Goal: Information Seeking & Learning: Compare options

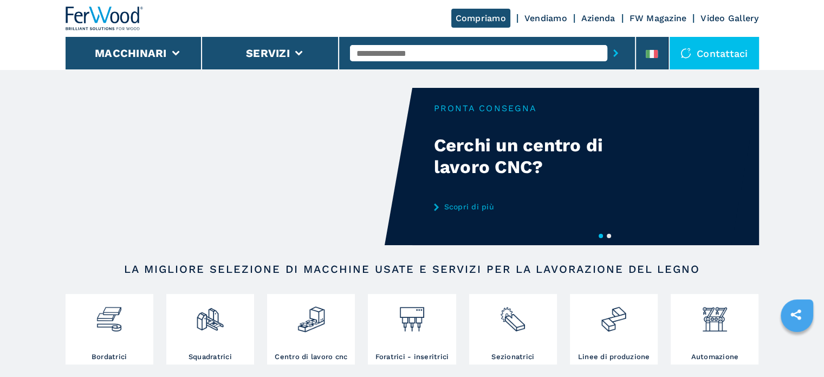
click at [435, 51] on input "text" at bounding box center [478, 53] width 257 height 16
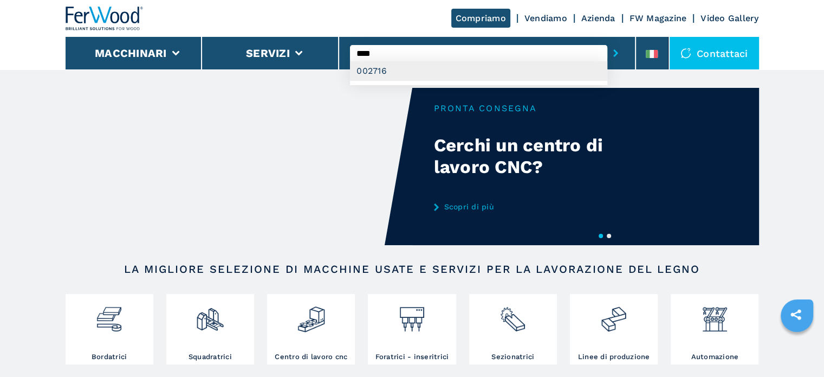
click at [383, 75] on div "002716" at bounding box center [478, 71] width 257 height 20
type input "******"
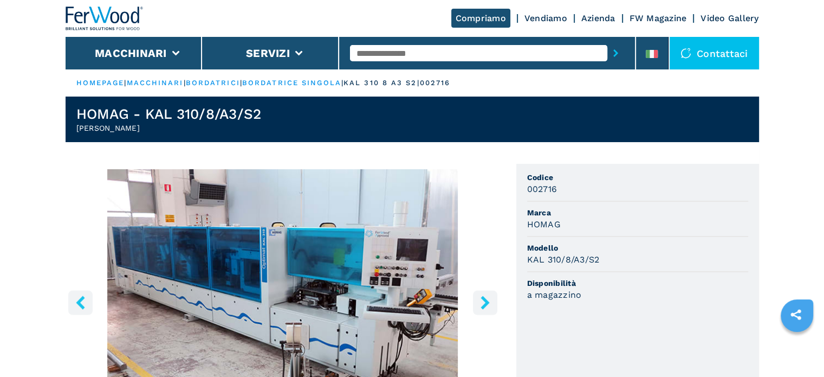
click at [411, 50] on input "text" at bounding box center [478, 53] width 257 height 16
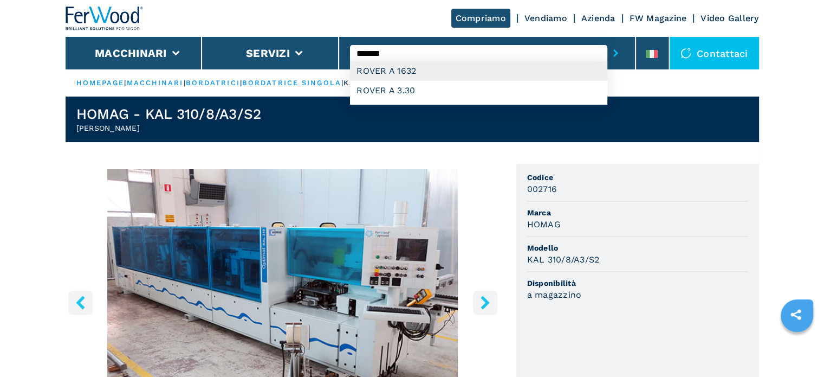
click at [400, 67] on div "ROVER A 1632" at bounding box center [478, 71] width 257 height 20
type input "**********"
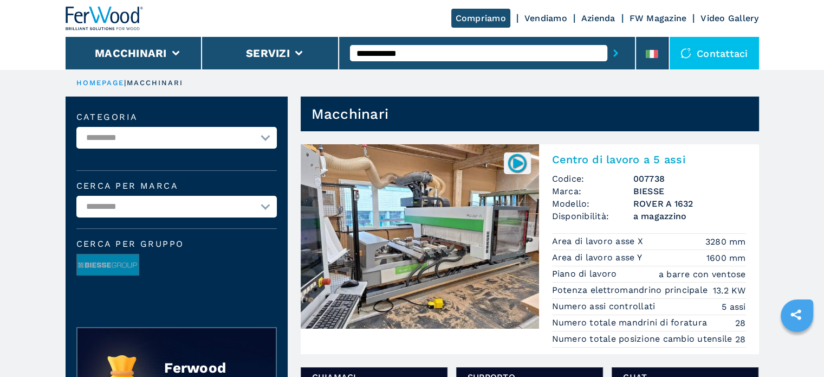
click at [424, 54] on input "**********" at bounding box center [478, 53] width 257 height 16
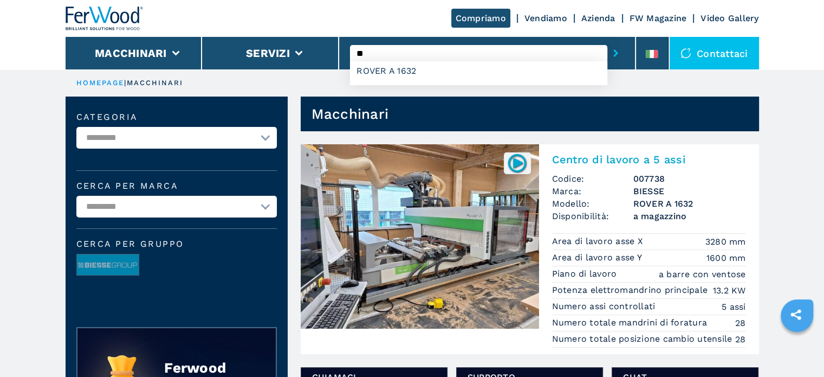
type input "*"
click at [390, 70] on div "007848" at bounding box center [478, 71] width 257 height 20
type input "******"
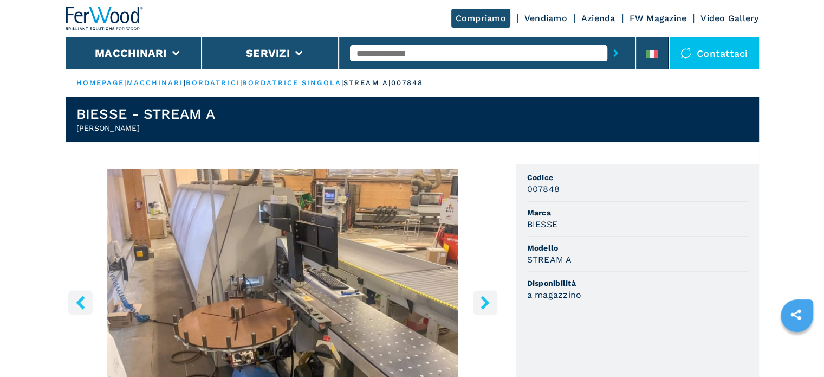
click at [483, 298] on icon "right-button" at bounding box center [485, 302] width 9 height 14
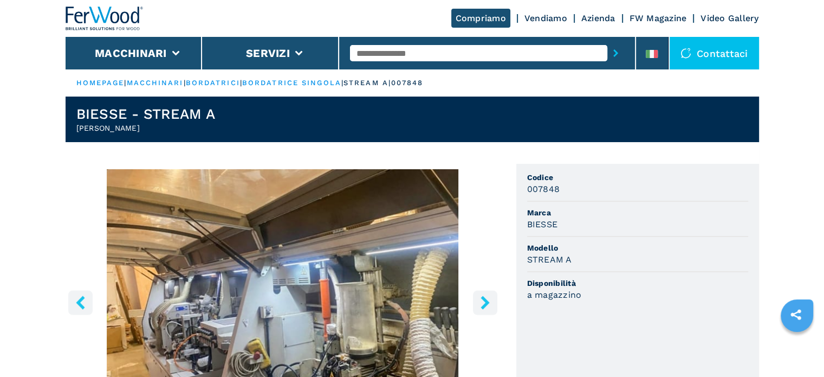
click at [483, 298] on icon "right-button" at bounding box center [485, 302] width 9 height 14
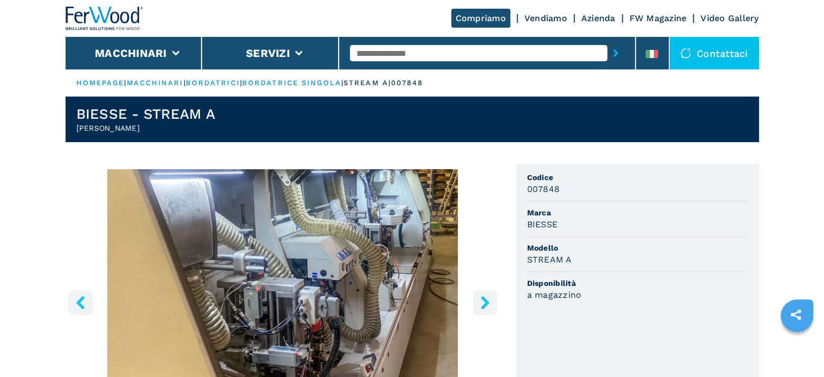
click at [482, 297] on icon "right-button" at bounding box center [485, 302] width 9 height 14
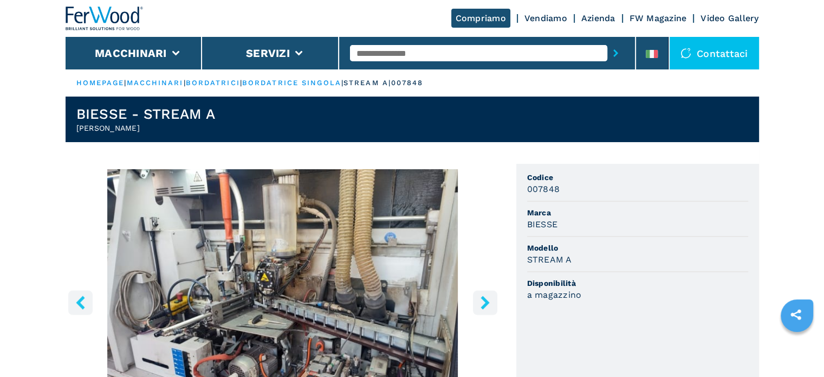
click at [482, 297] on icon "right-button" at bounding box center [485, 302] width 9 height 14
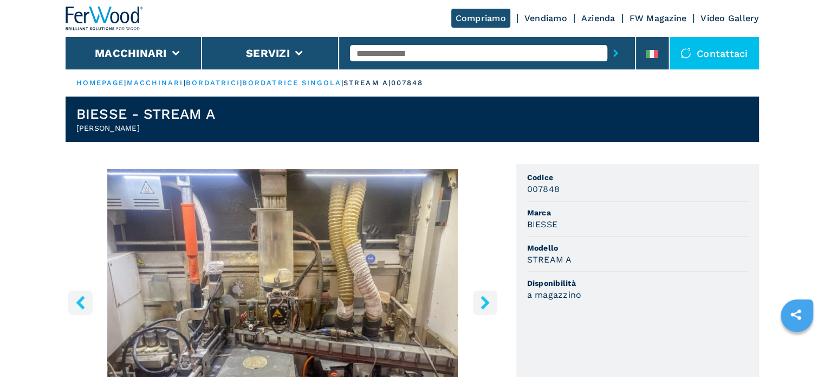
click at [482, 297] on icon "right-button" at bounding box center [485, 302] width 9 height 14
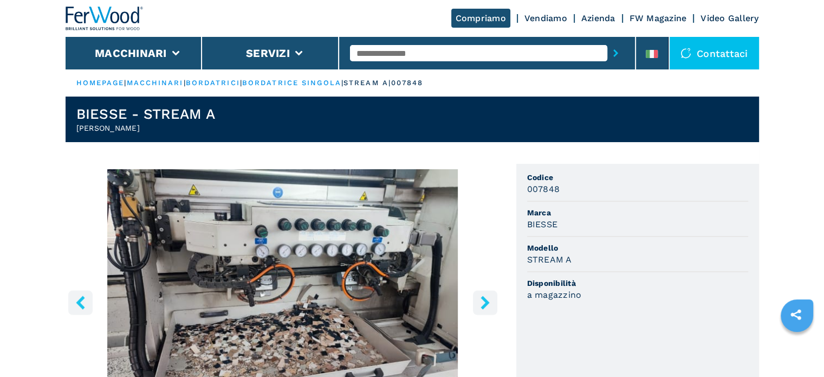
click at [482, 297] on icon "right-button" at bounding box center [485, 302] width 9 height 14
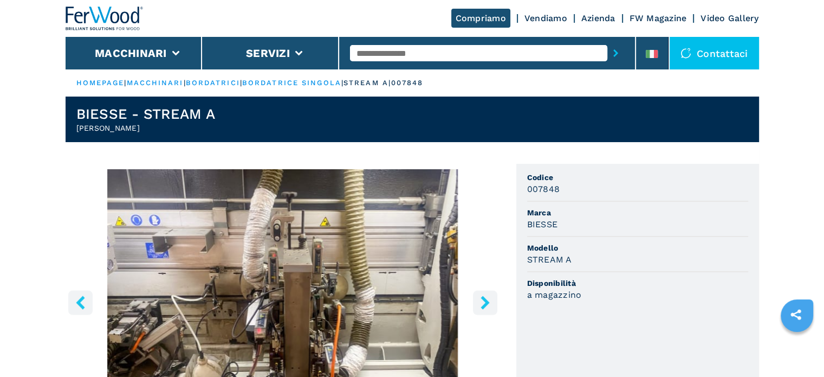
click at [482, 297] on icon "right-button" at bounding box center [485, 302] width 9 height 14
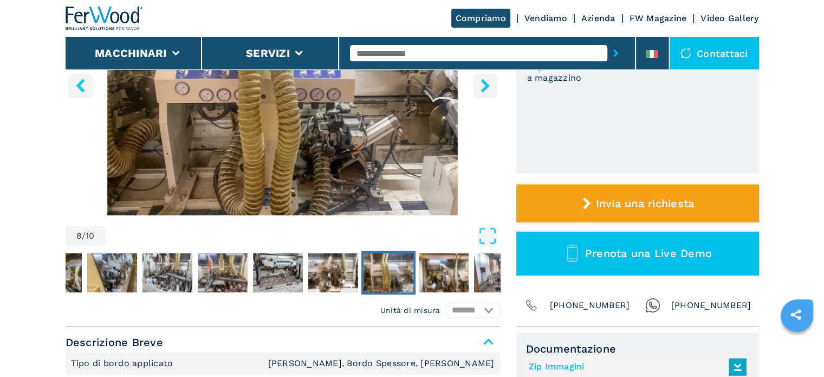
scroll to position [163, 0]
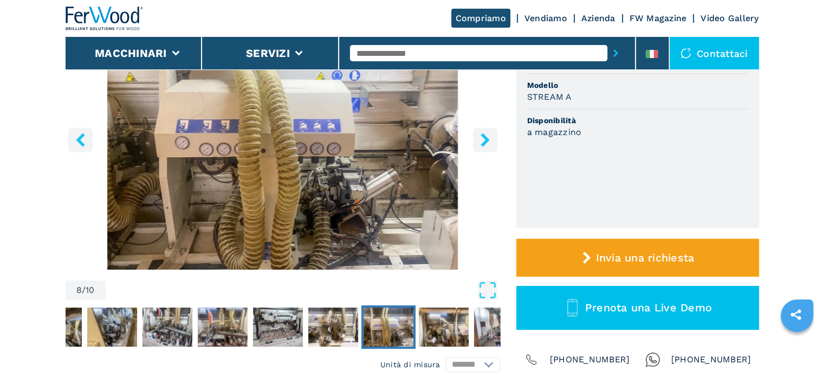
click at [477, 133] on button "right-button" at bounding box center [485, 139] width 24 height 24
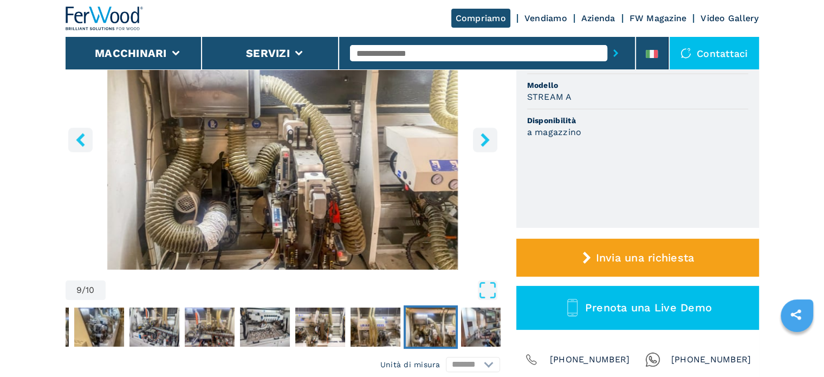
click at [477, 133] on button "right-button" at bounding box center [485, 139] width 24 height 24
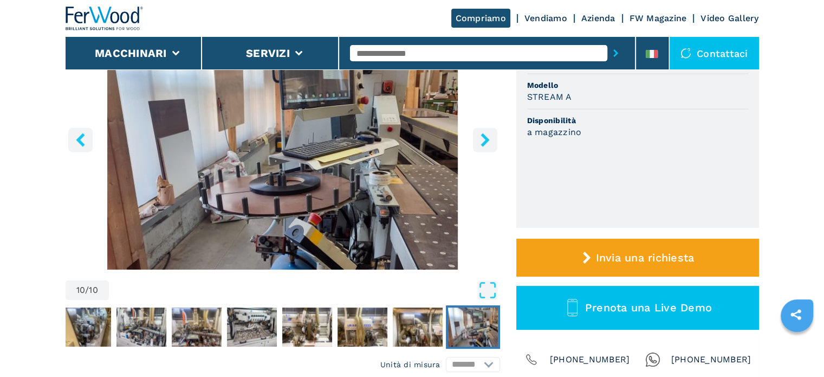
click at [476, 133] on button "right-button" at bounding box center [485, 139] width 24 height 24
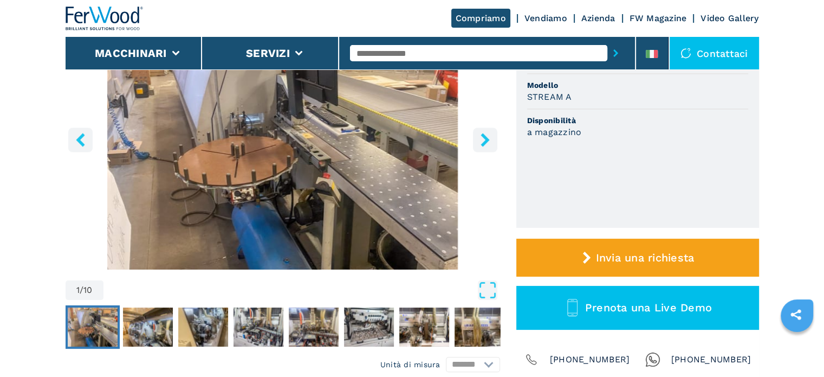
click at [475, 133] on button "right-button" at bounding box center [485, 139] width 24 height 24
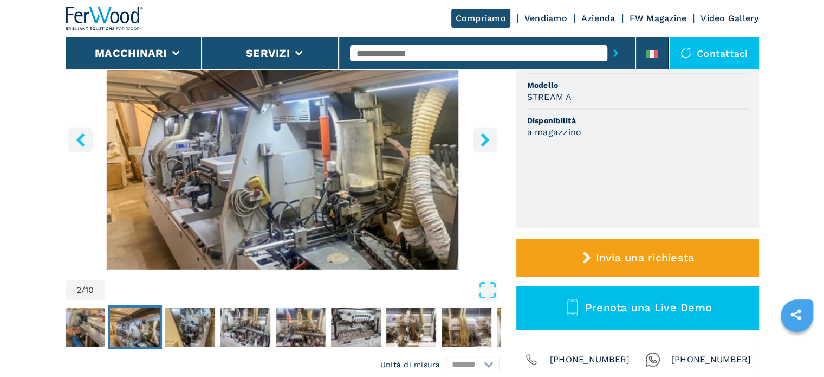
click at [475, 133] on button "right-button" at bounding box center [485, 139] width 24 height 24
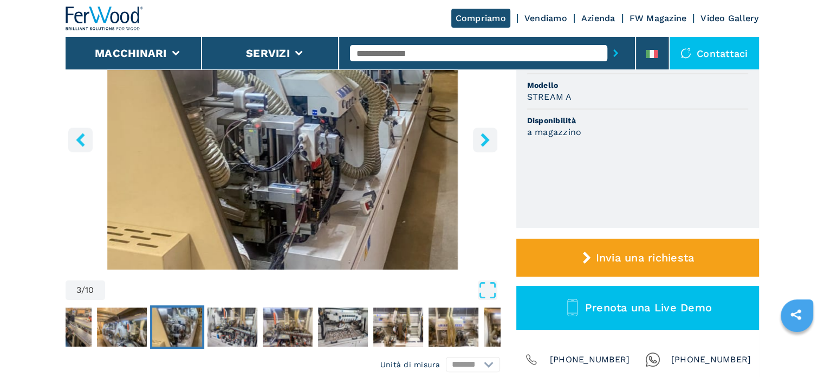
click at [475, 133] on button "right-button" at bounding box center [485, 139] width 24 height 24
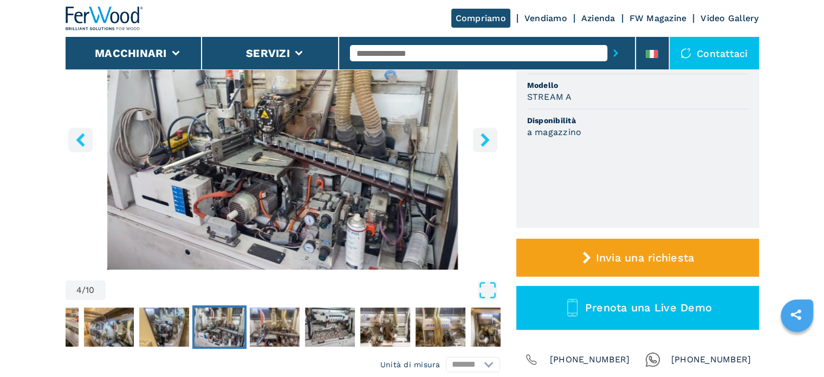
click at [475, 133] on button "right-button" at bounding box center [485, 139] width 24 height 24
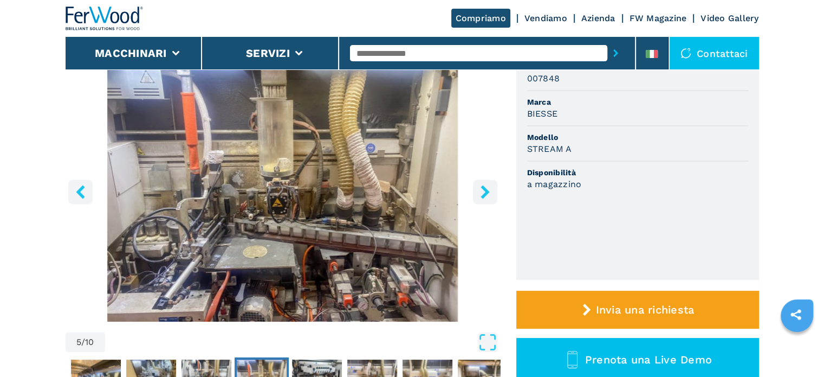
scroll to position [108, 0]
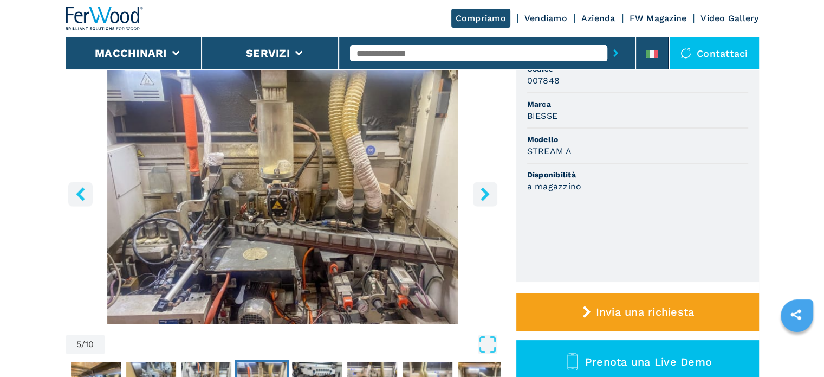
click at [404, 56] on input "text" at bounding box center [478, 53] width 257 height 16
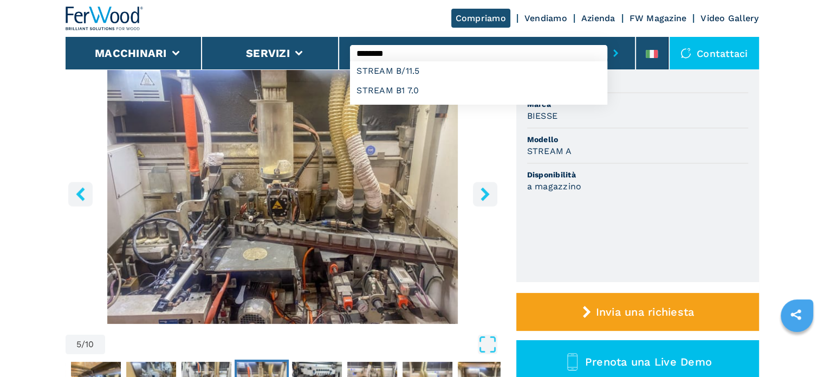
type input "********"
click at [607, 41] on button "submit-button" at bounding box center [615, 53] width 17 height 25
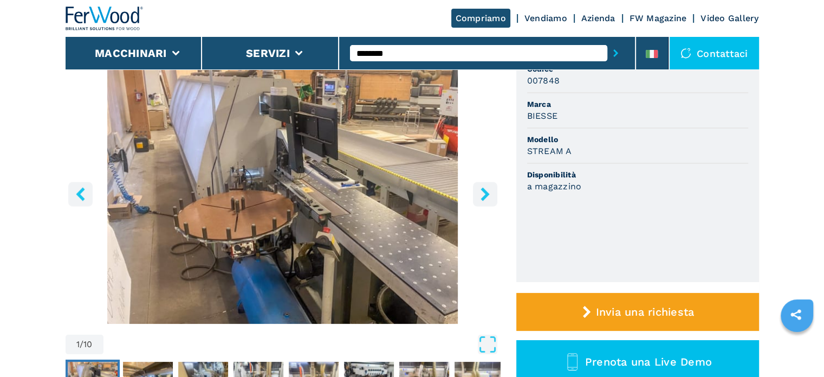
scroll to position [0, 0]
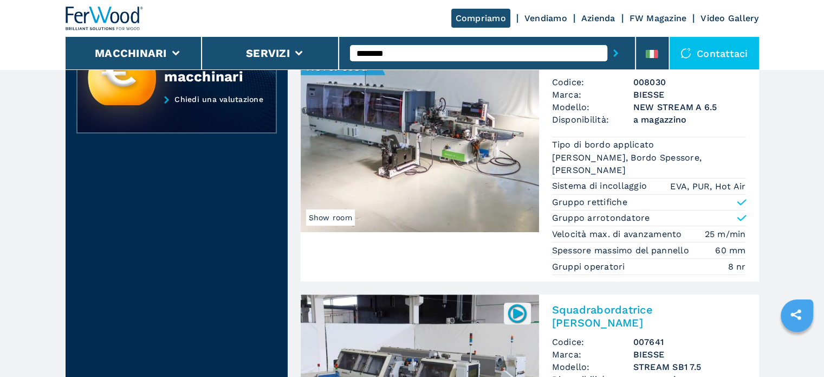
scroll to position [325, 0]
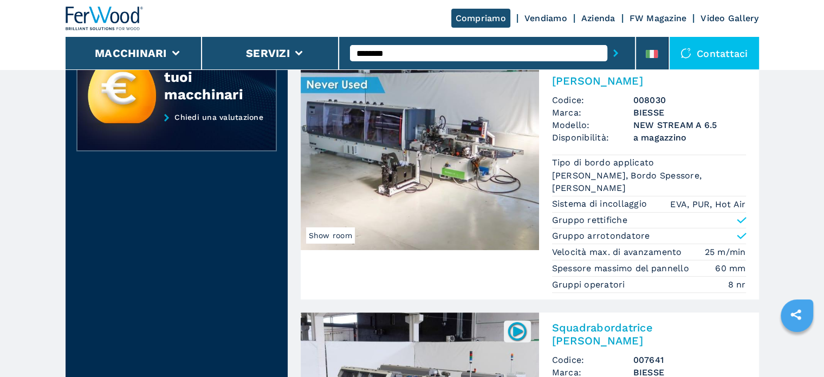
click at [652, 143] on span "a magazzino" at bounding box center [689, 137] width 113 height 12
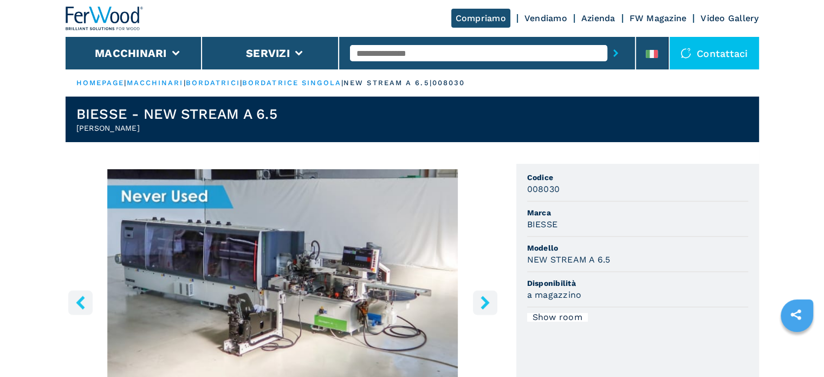
click at [481, 296] on icon "right-button" at bounding box center [486, 302] width 14 height 14
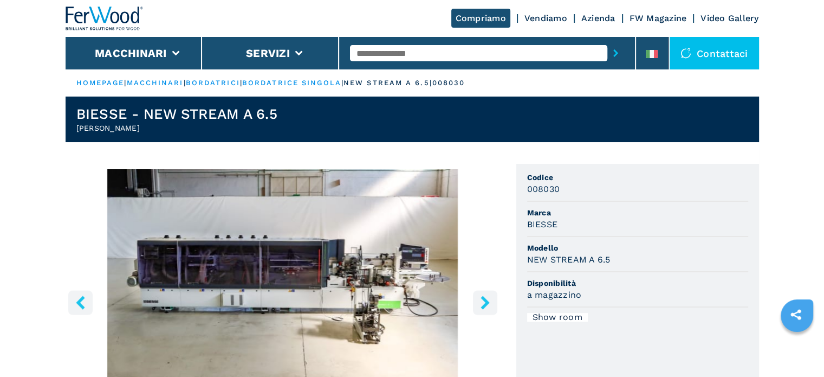
click at [481, 296] on icon "right-button" at bounding box center [486, 302] width 14 height 14
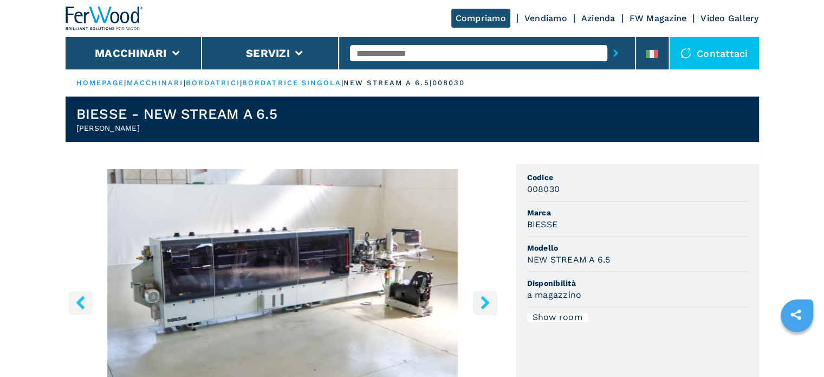
click at [481, 296] on icon "right-button" at bounding box center [486, 302] width 14 height 14
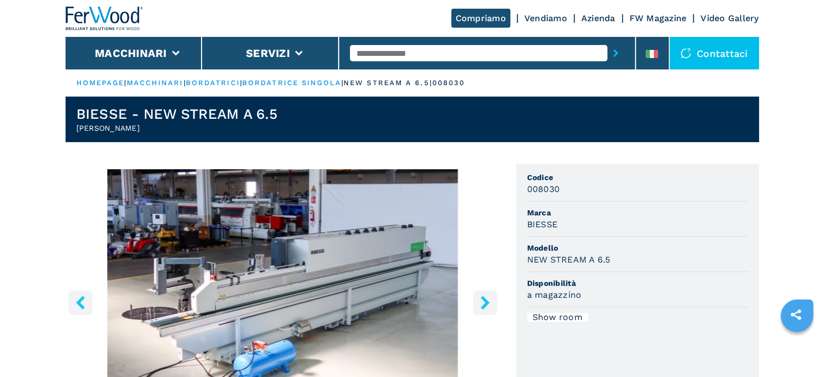
click at [481, 296] on icon "right-button" at bounding box center [486, 302] width 14 height 14
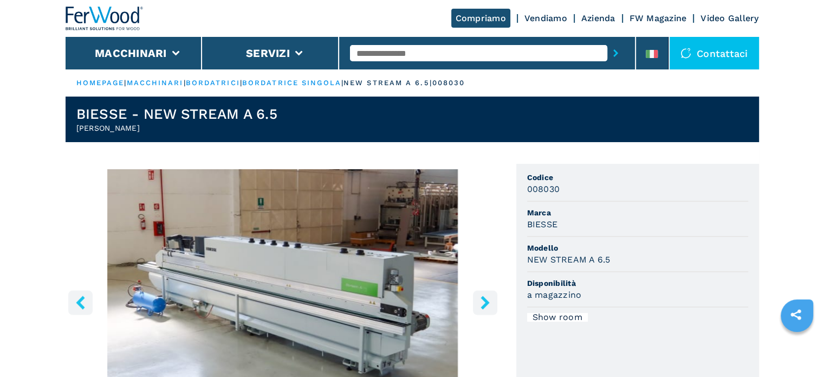
click at [481, 296] on icon "right-button" at bounding box center [486, 302] width 14 height 14
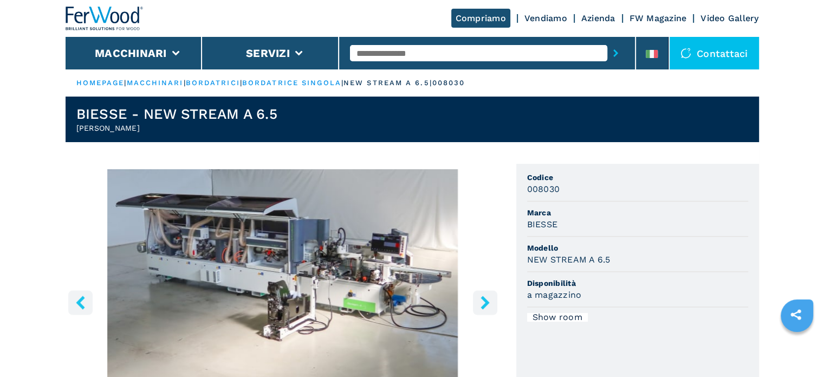
click at [481, 296] on icon "right-button" at bounding box center [486, 302] width 14 height 14
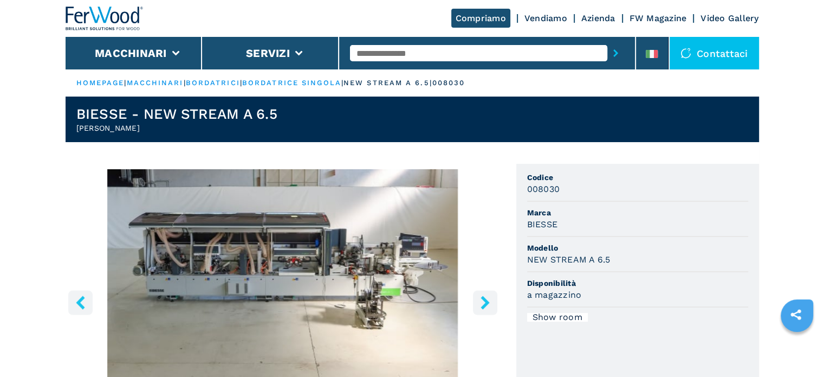
click at [481, 296] on icon "right-button" at bounding box center [486, 302] width 14 height 14
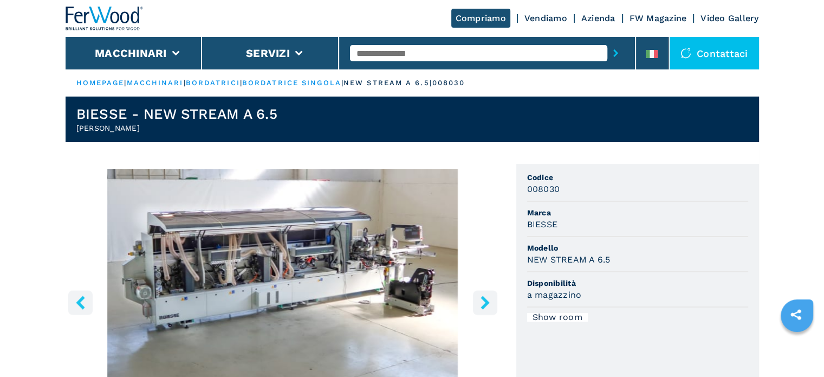
click at [481, 296] on icon "right-button" at bounding box center [486, 302] width 14 height 14
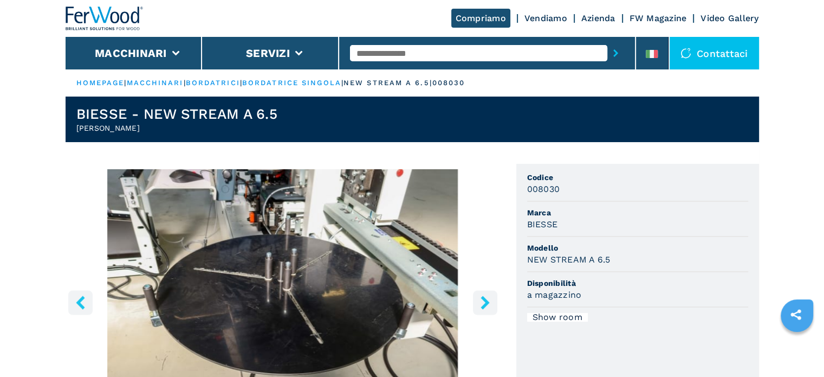
click at [481, 296] on icon "right-button" at bounding box center [486, 302] width 14 height 14
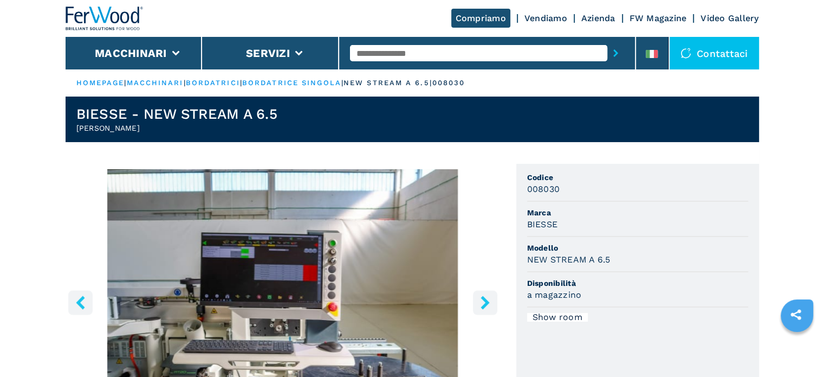
click at [481, 296] on icon "right-button" at bounding box center [486, 302] width 14 height 14
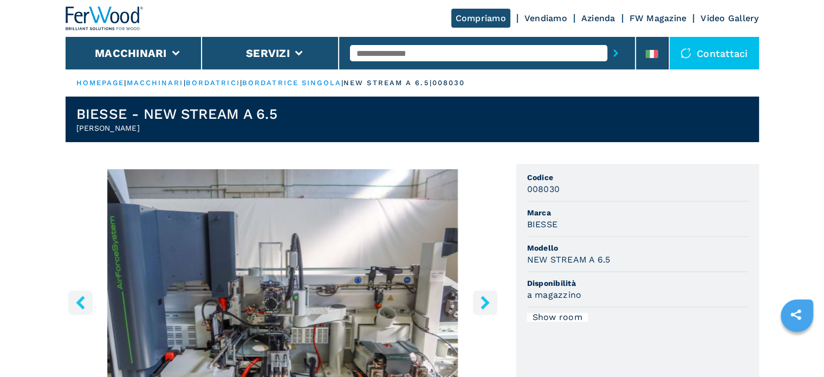
click at [481, 296] on icon "right-button" at bounding box center [486, 302] width 14 height 14
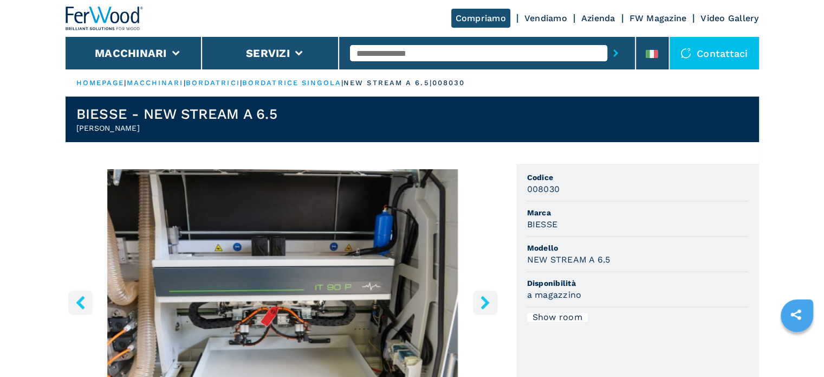
click at [481, 296] on icon "right-button" at bounding box center [486, 302] width 14 height 14
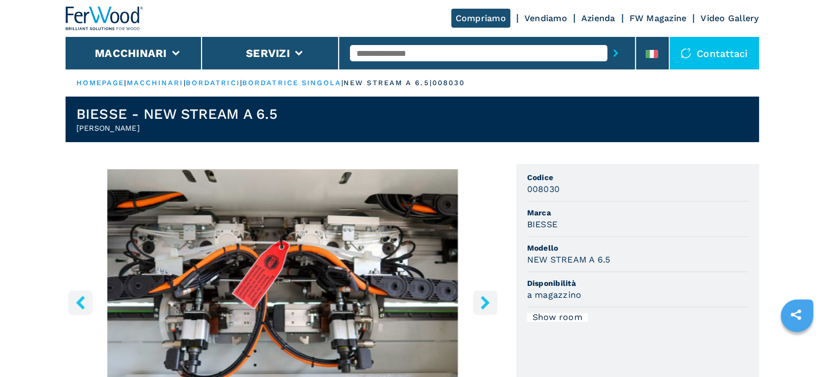
click at [481, 296] on icon "right-button" at bounding box center [486, 302] width 14 height 14
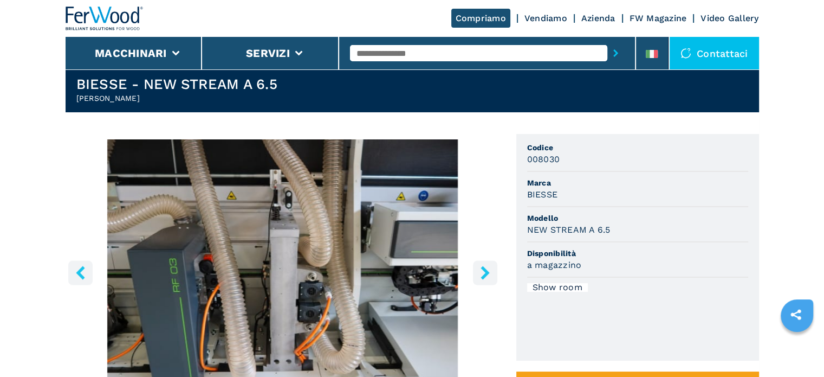
scroll to position [54, 0]
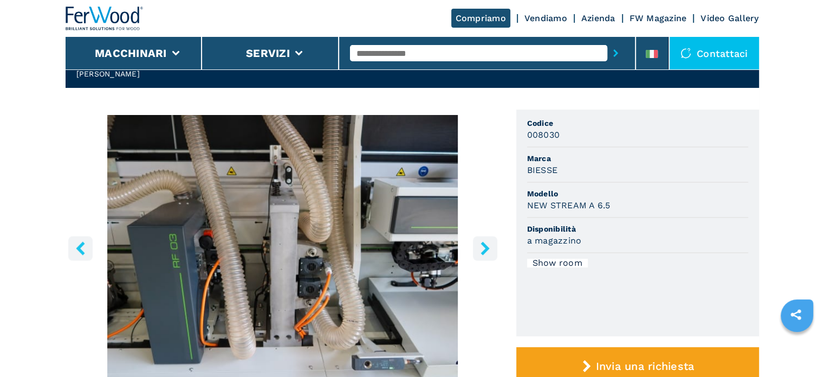
click at [482, 257] on button "right-button" at bounding box center [485, 248] width 24 height 24
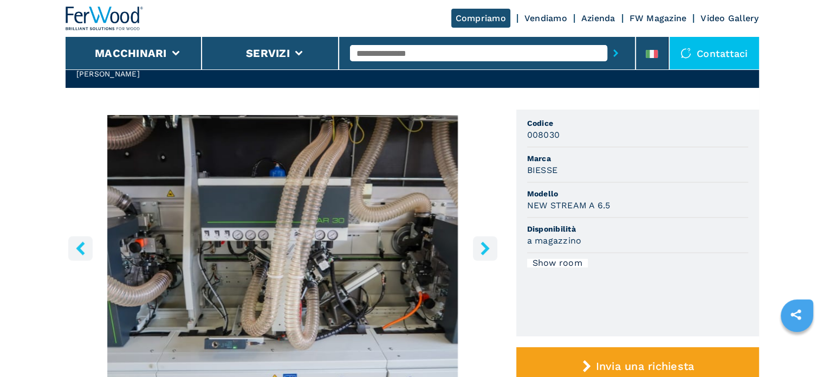
click at [482, 257] on button "right-button" at bounding box center [485, 248] width 24 height 24
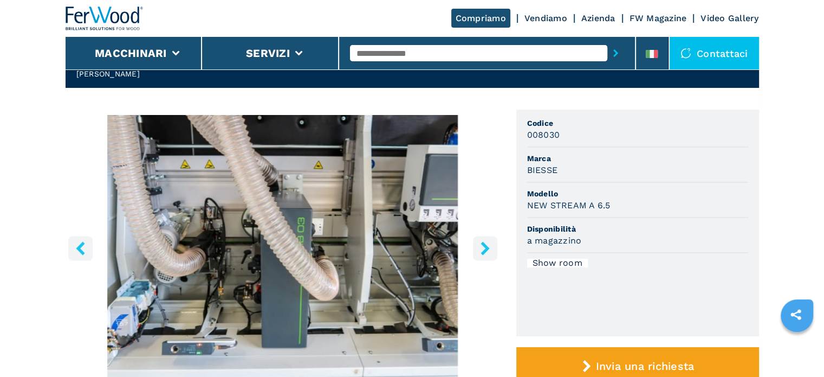
click at [482, 257] on button "right-button" at bounding box center [485, 248] width 24 height 24
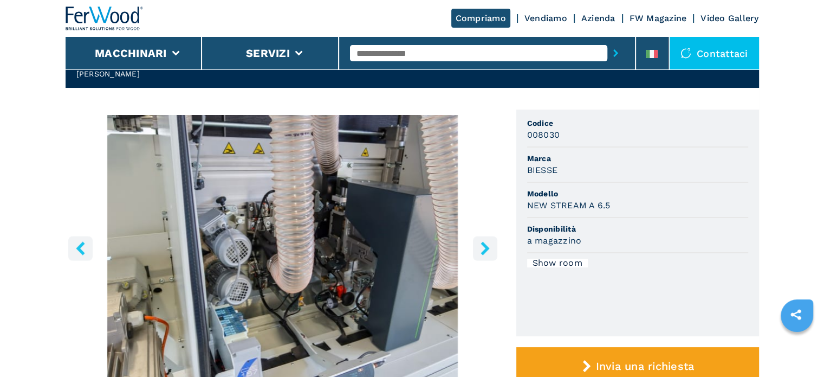
click at [482, 257] on button "right-button" at bounding box center [485, 248] width 24 height 24
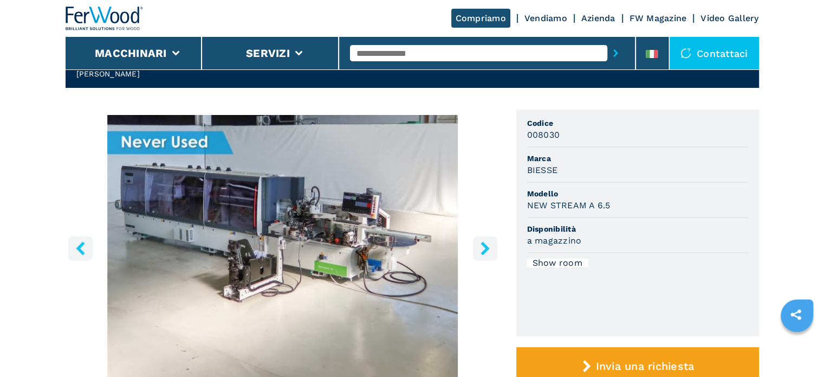
click at [482, 257] on button "right-button" at bounding box center [485, 248] width 24 height 24
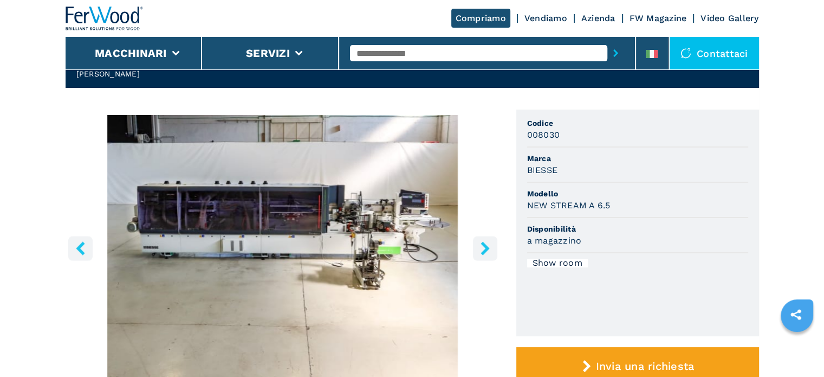
click at [482, 257] on button "right-button" at bounding box center [485, 248] width 24 height 24
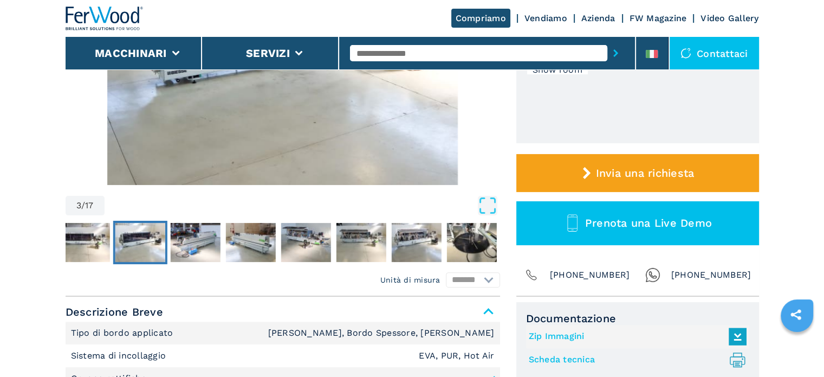
scroll to position [325, 0]
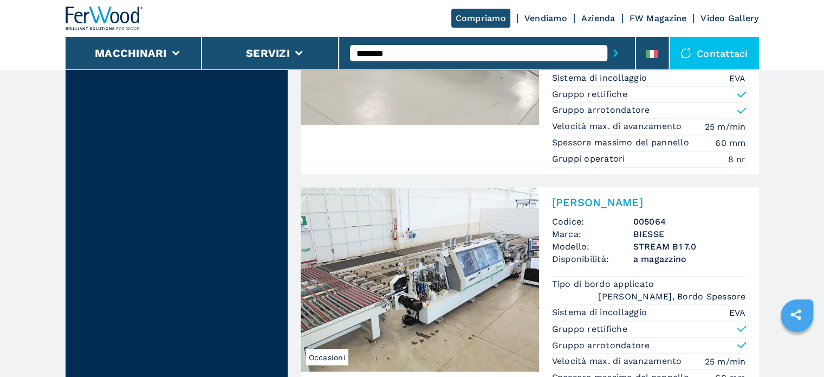
scroll to position [1734, 0]
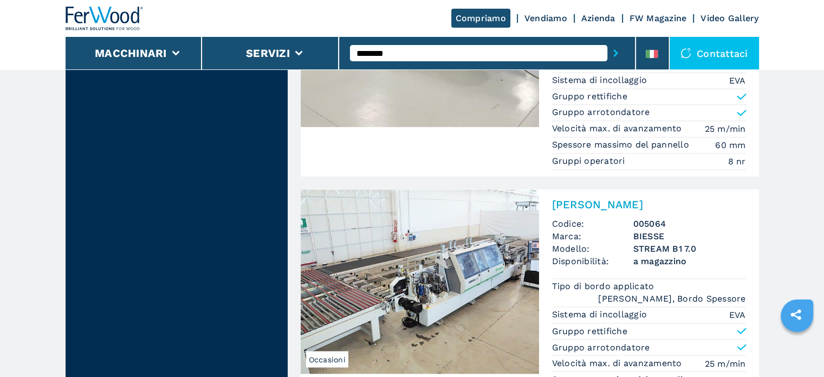
click at [648, 242] on h3 "STREAM B1 7.0" at bounding box center [689, 248] width 113 height 12
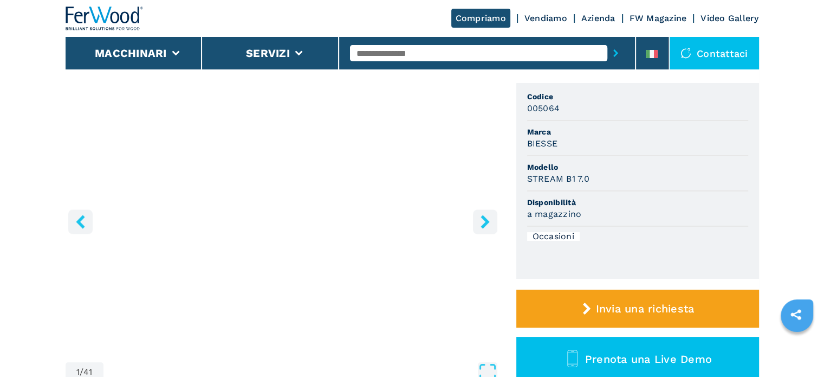
scroll to position [108, 0]
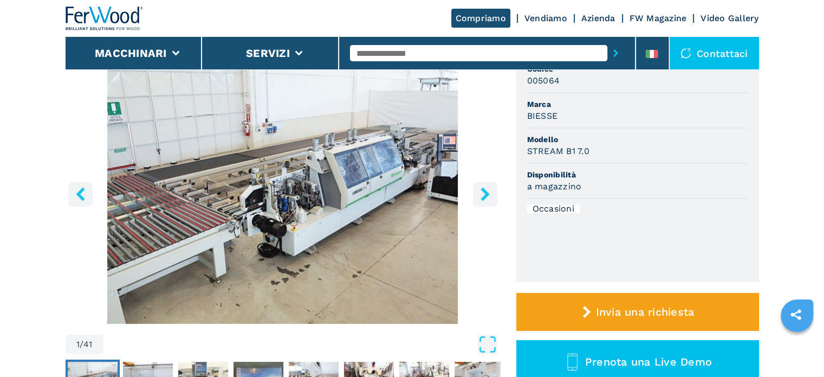
click at [486, 195] on icon "right-button" at bounding box center [485, 194] width 9 height 14
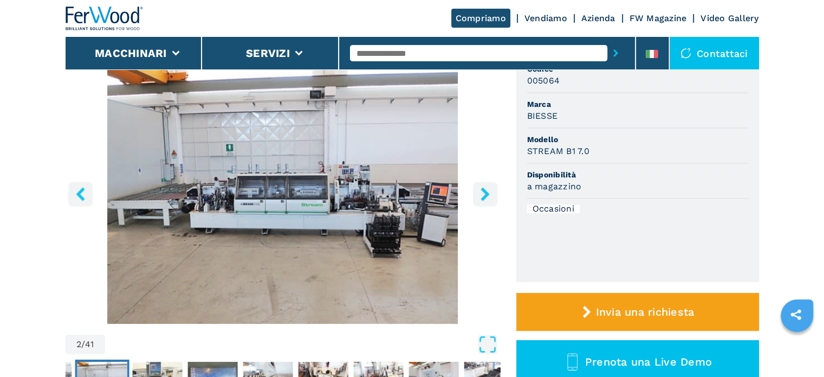
click at [483, 194] on icon "right-button" at bounding box center [486, 194] width 14 height 14
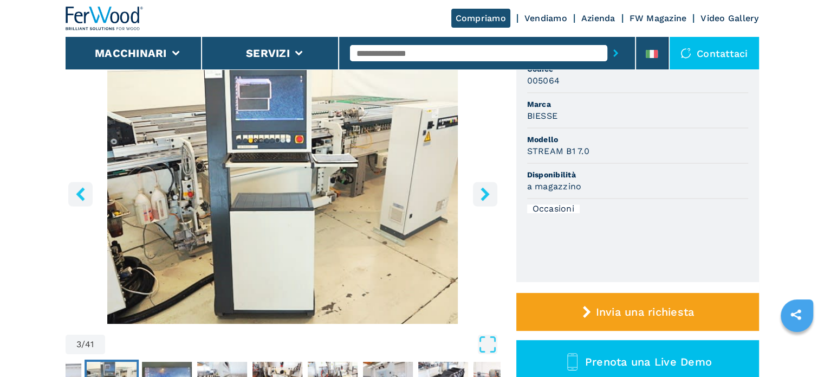
click at [483, 194] on icon "right-button" at bounding box center [486, 194] width 14 height 14
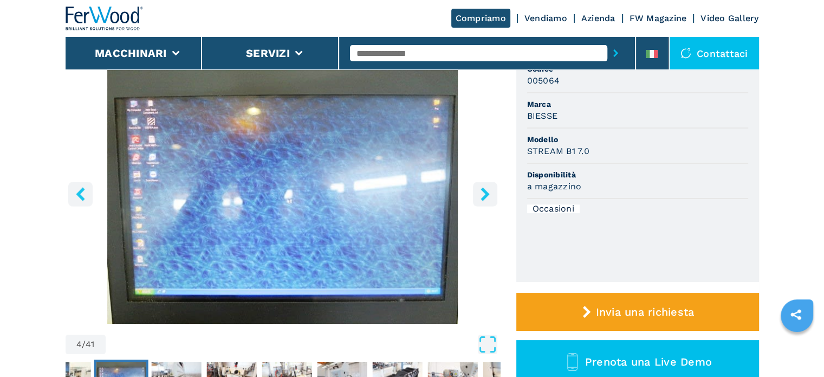
click at [483, 194] on icon "right-button" at bounding box center [486, 194] width 14 height 14
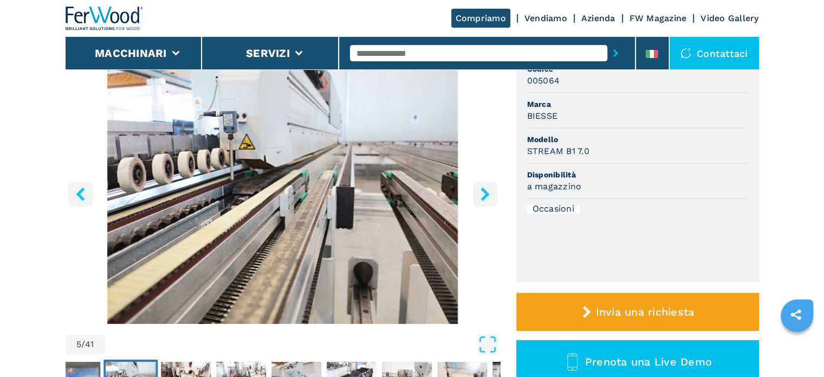
click at [483, 194] on icon "right-button" at bounding box center [486, 194] width 14 height 14
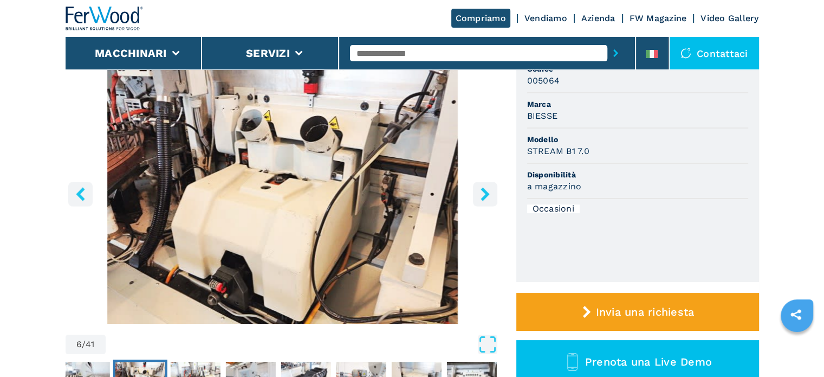
click at [483, 194] on icon "right-button" at bounding box center [486, 194] width 14 height 14
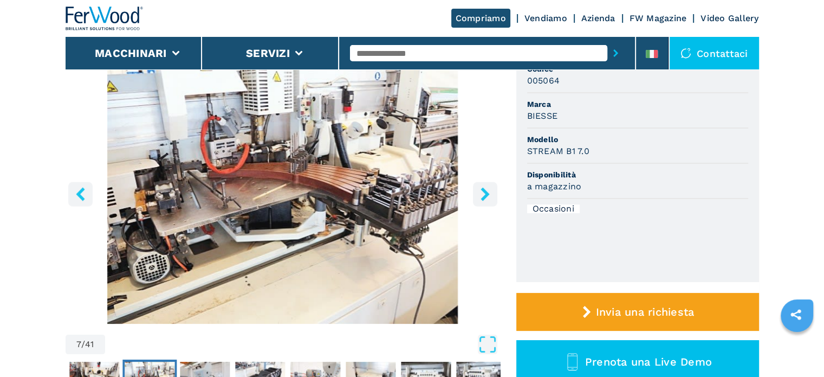
click at [483, 194] on icon "right-button" at bounding box center [486, 194] width 14 height 14
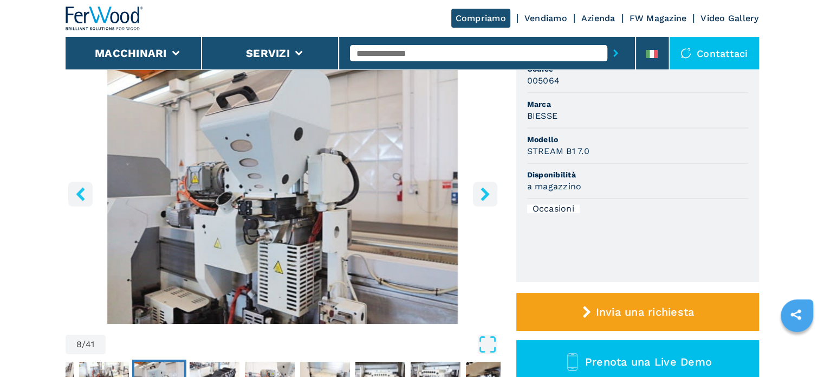
click at [483, 194] on icon "right-button" at bounding box center [486, 194] width 14 height 14
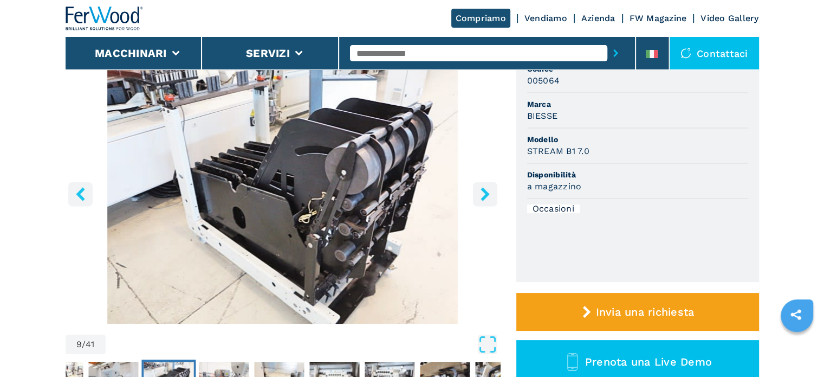
click at [483, 194] on icon "right-button" at bounding box center [486, 194] width 14 height 14
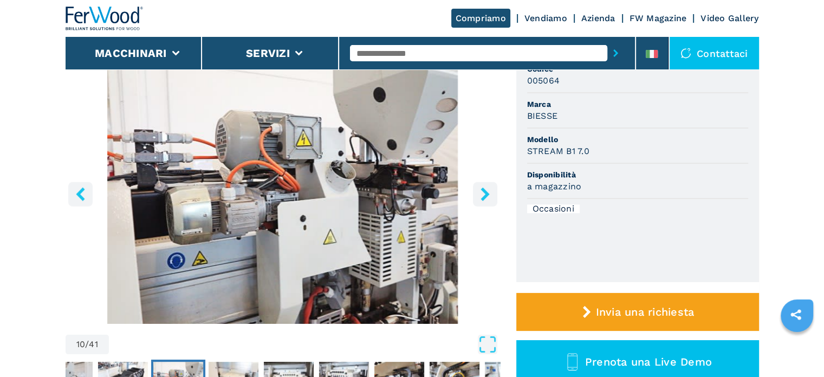
click at [483, 194] on icon "right-button" at bounding box center [486, 194] width 14 height 14
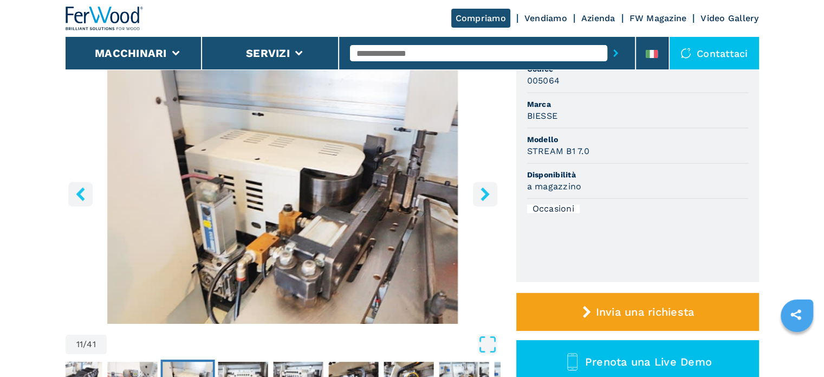
click at [483, 194] on icon "right-button" at bounding box center [486, 194] width 14 height 14
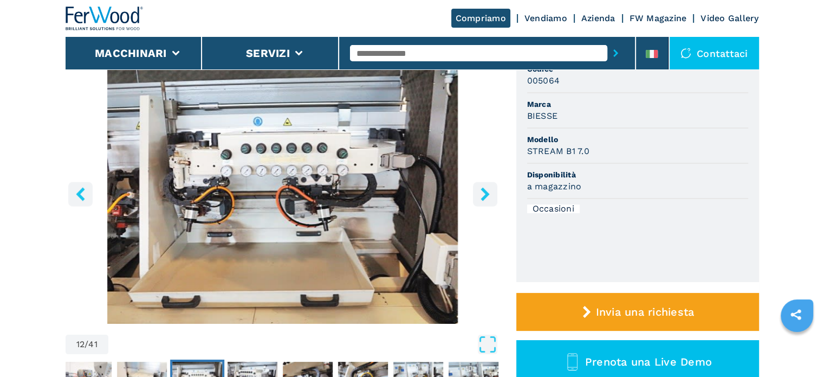
click at [483, 194] on icon "right-button" at bounding box center [486, 194] width 14 height 14
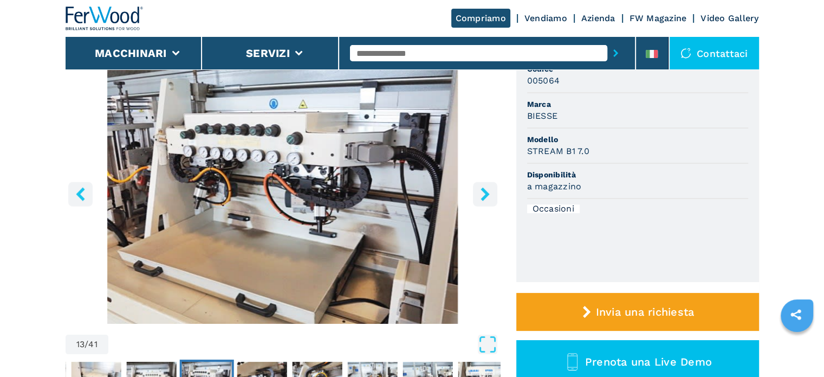
click at [483, 194] on icon "right-button" at bounding box center [486, 194] width 14 height 14
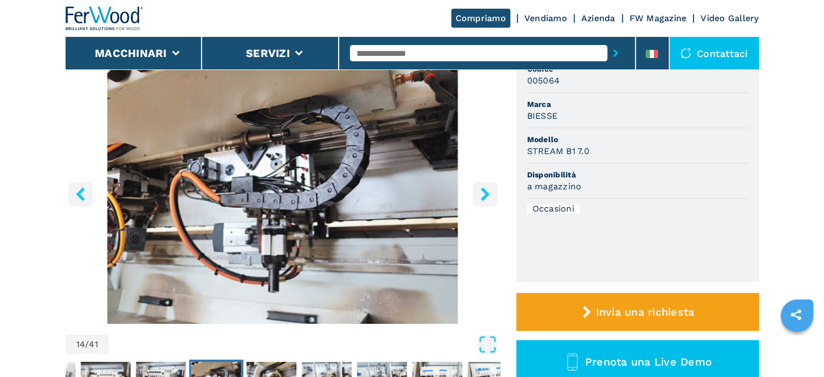
click at [483, 194] on icon "right-button" at bounding box center [486, 194] width 14 height 14
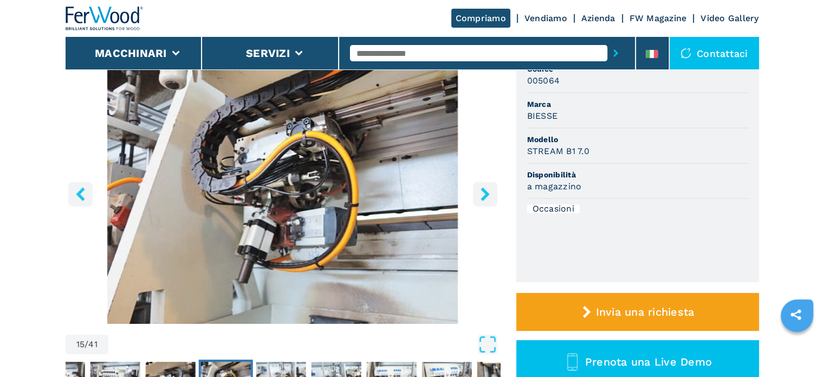
click at [483, 194] on icon "right-button" at bounding box center [486, 194] width 14 height 14
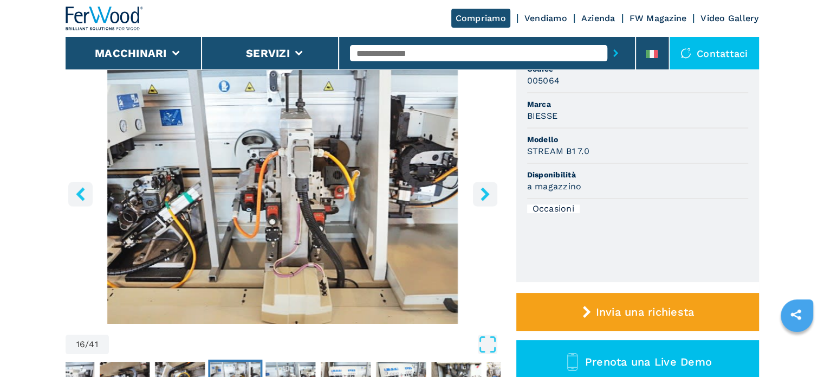
click at [483, 194] on icon "right-button" at bounding box center [486, 194] width 14 height 14
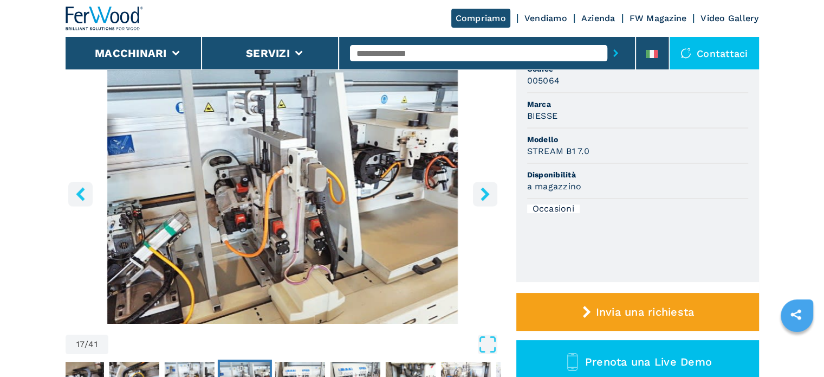
click at [483, 194] on icon "right-button" at bounding box center [486, 194] width 14 height 14
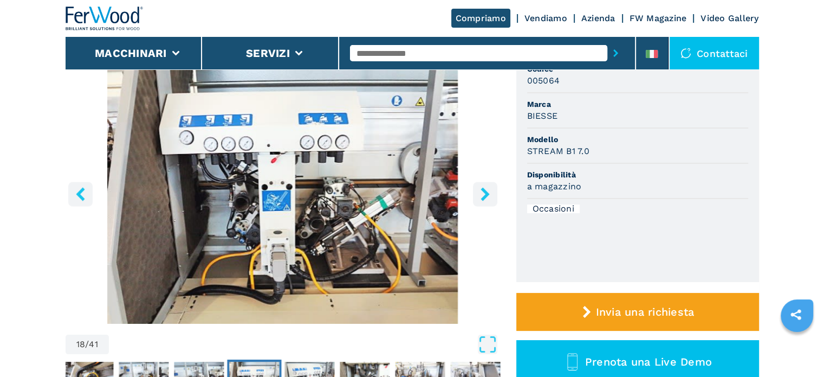
click at [483, 194] on icon "right-button" at bounding box center [486, 194] width 14 height 14
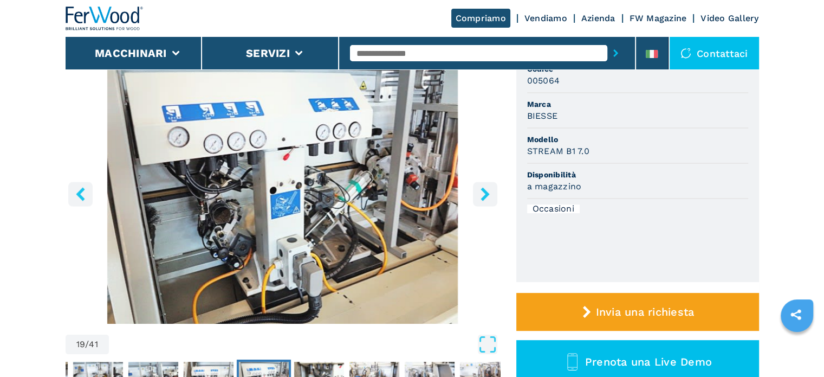
click at [483, 194] on icon "right-button" at bounding box center [486, 194] width 14 height 14
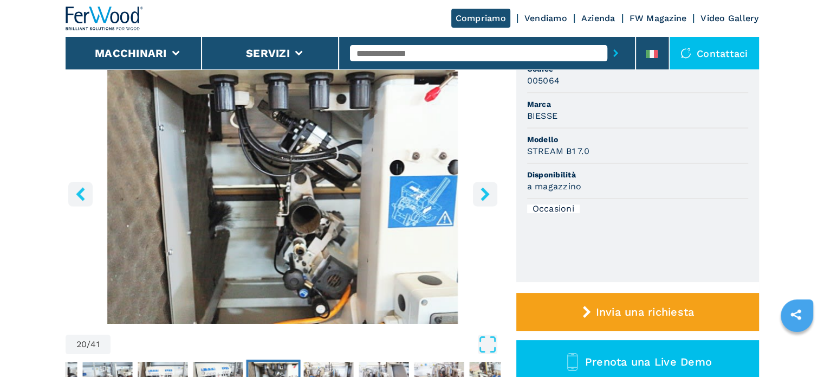
click at [483, 194] on icon "right-button" at bounding box center [486, 194] width 14 height 14
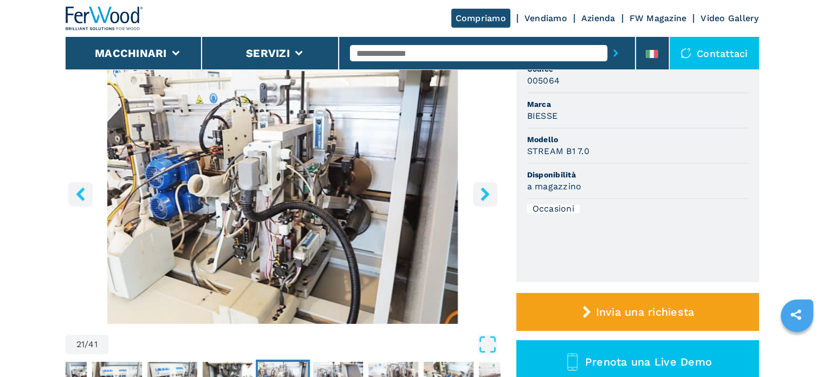
click at [483, 194] on icon "right-button" at bounding box center [486, 194] width 14 height 14
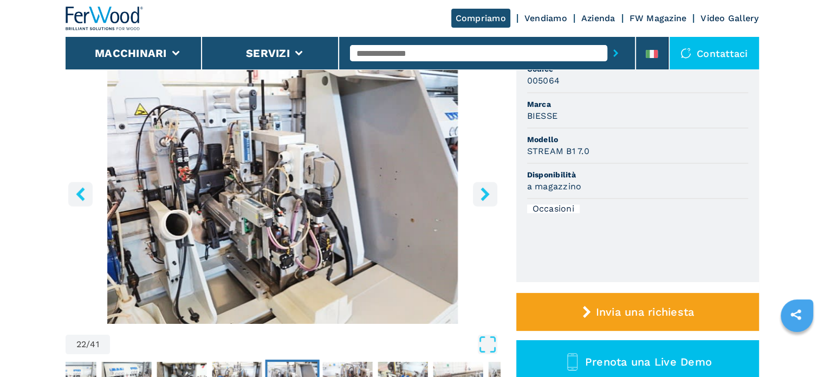
click at [483, 194] on icon "right-button" at bounding box center [486, 194] width 14 height 14
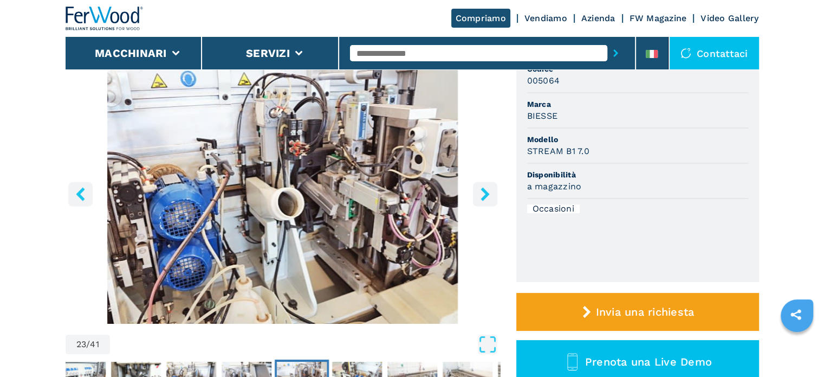
click at [483, 194] on icon "right-button" at bounding box center [486, 194] width 14 height 14
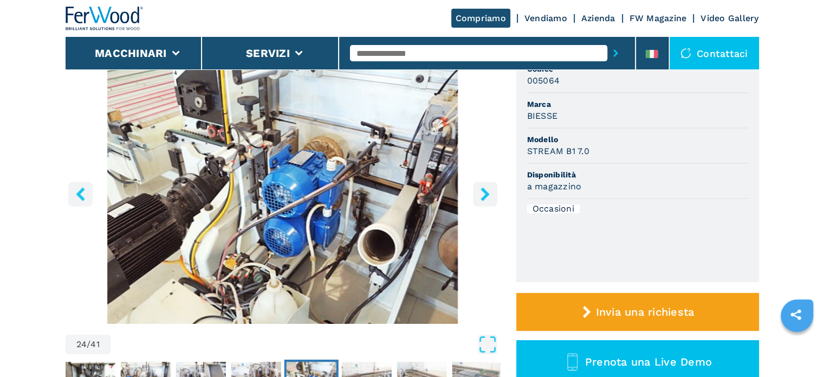
click at [483, 194] on icon "right-button" at bounding box center [486, 194] width 14 height 14
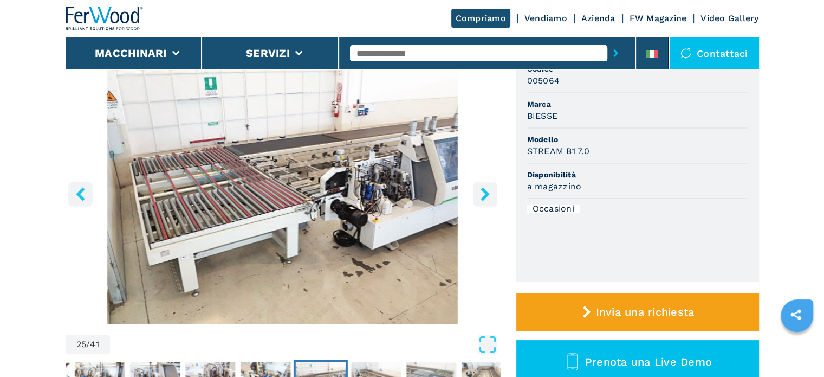
click at [485, 189] on icon "right-button" at bounding box center [486, 194] width 14 height 14
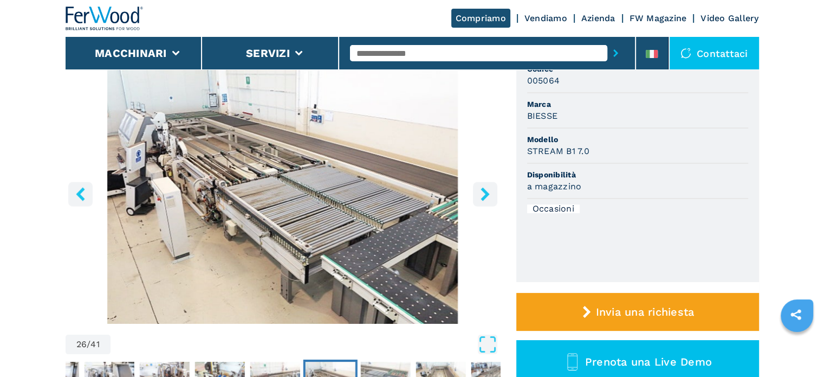
click at [484, 189] on icon "right-button" at bounding box center [485, 194] width 9 height 14
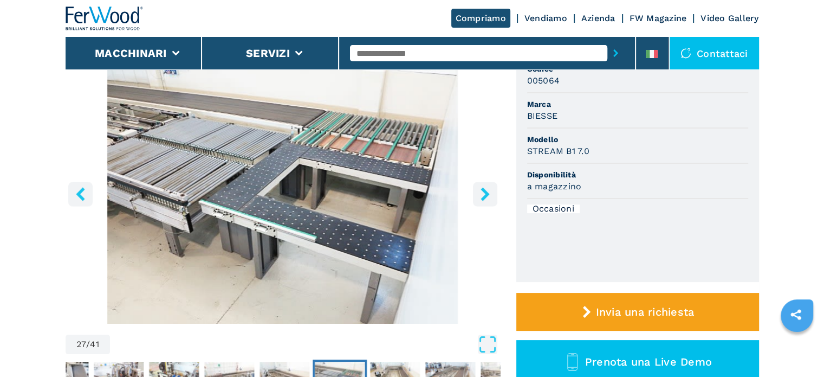
click at [484, 189] on icon "right-button" at bounding box center [485, 194] width 9 height 14
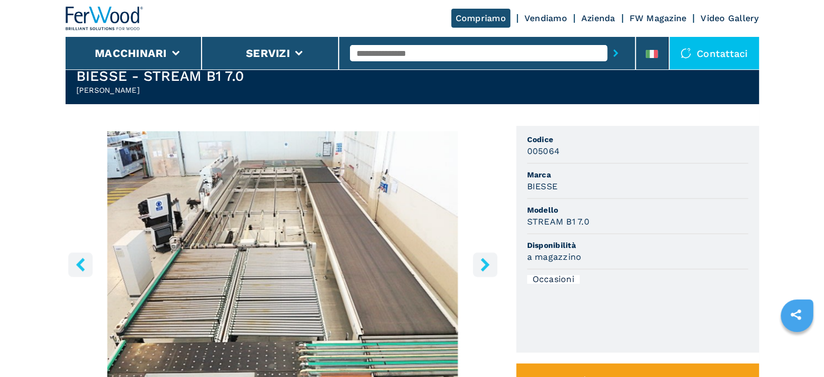
scroll to position [0, 0]
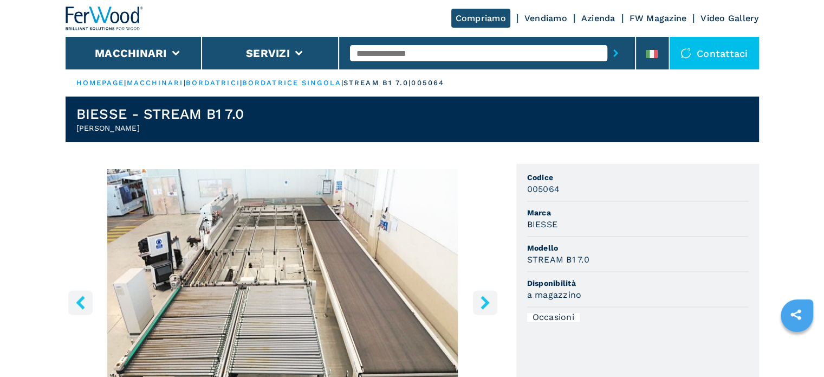
click at [485, 301] on icon "right-button" at bounding box center [485, 302] width 9 height 14
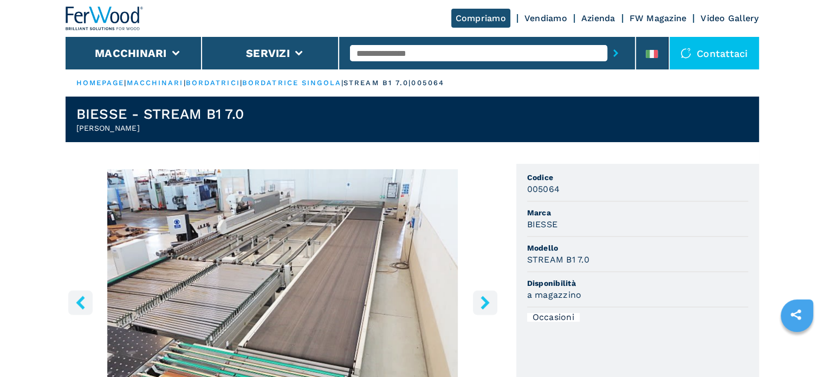
click at [485, 301] on icon "right-button" at bounding box center [485, 302] width 9 height 14
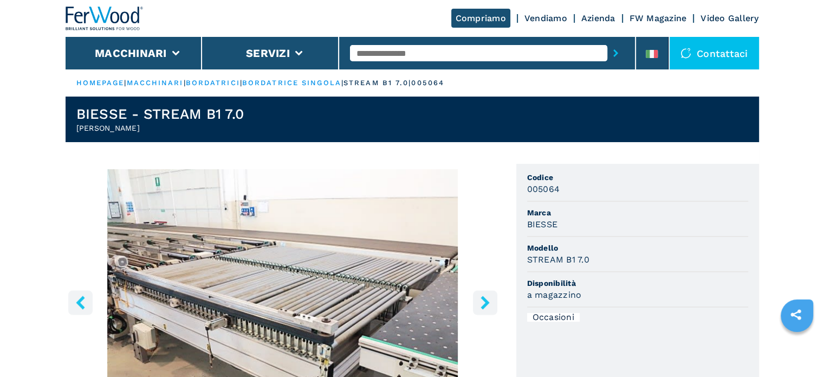
click at [485, 301] on icon "right-button" at bounding box center [485, 302] width 9 height 14
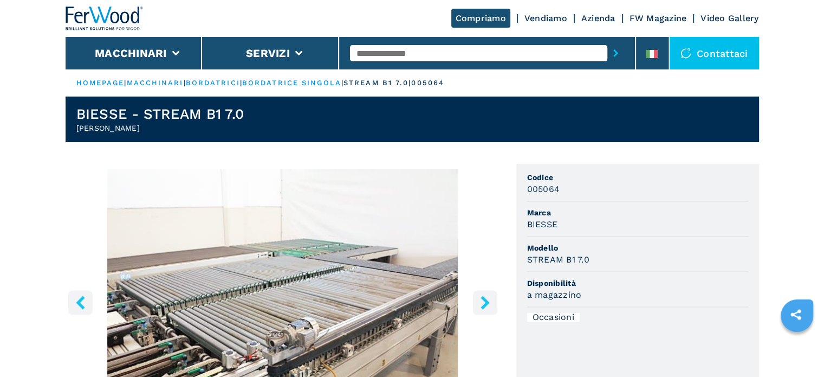
click at [412, 56] on input "text" at bounding box center [478, 53] width 257 height 16
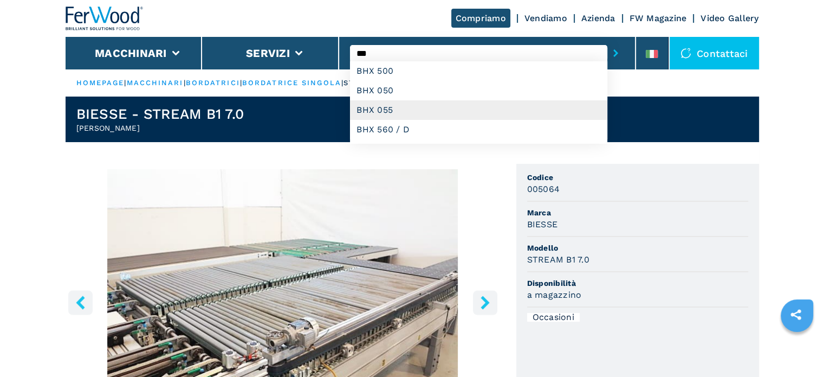
click at [386, 108] on div "BHX 055" at bounding box center [478, 110] width 257 height 20
type input "*******"
